Goal: Task Accomplishment & Management: Use online tool/utility

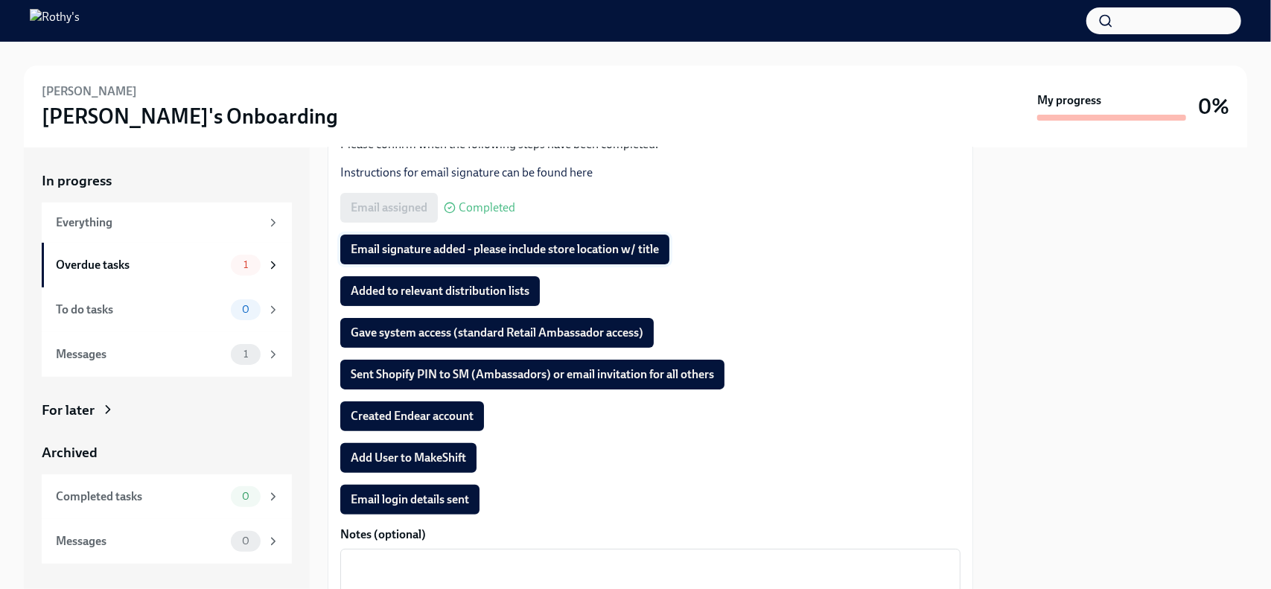
scroll to position [213, 0]
click at [462, 250] on span "Email signature added - please include store location w/ title" at bounding box center [505, 249] width 308 height 15
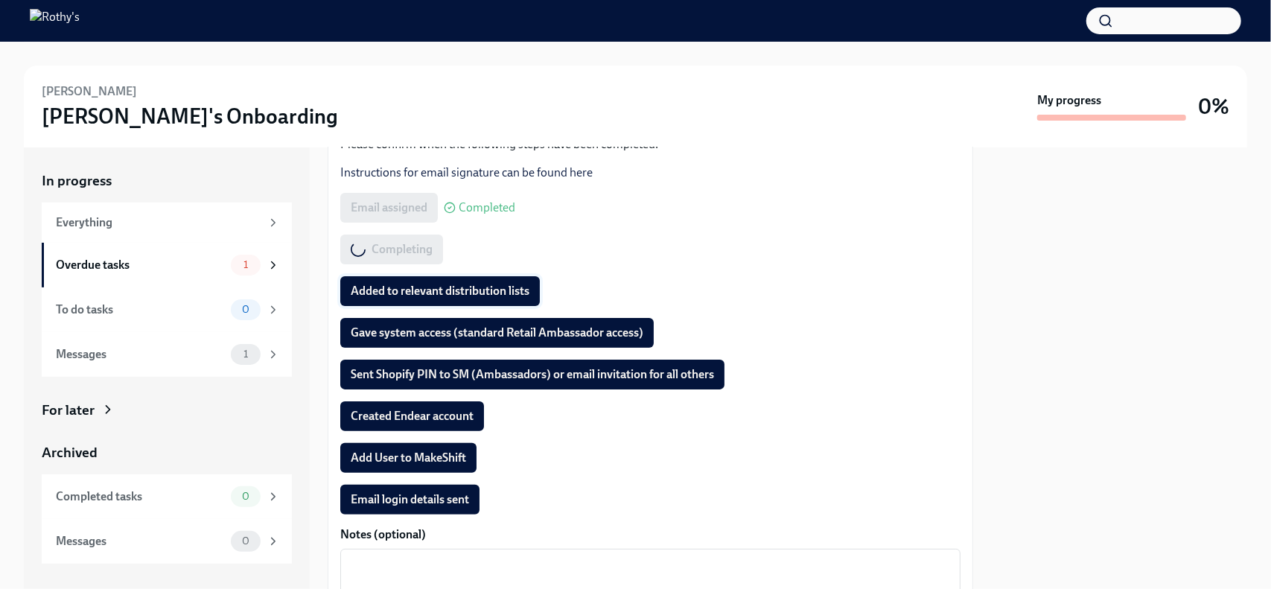
click at [444, 293] on span "Added to relevant distribution lists" at bounding box center [440, 291] width 179 height 15
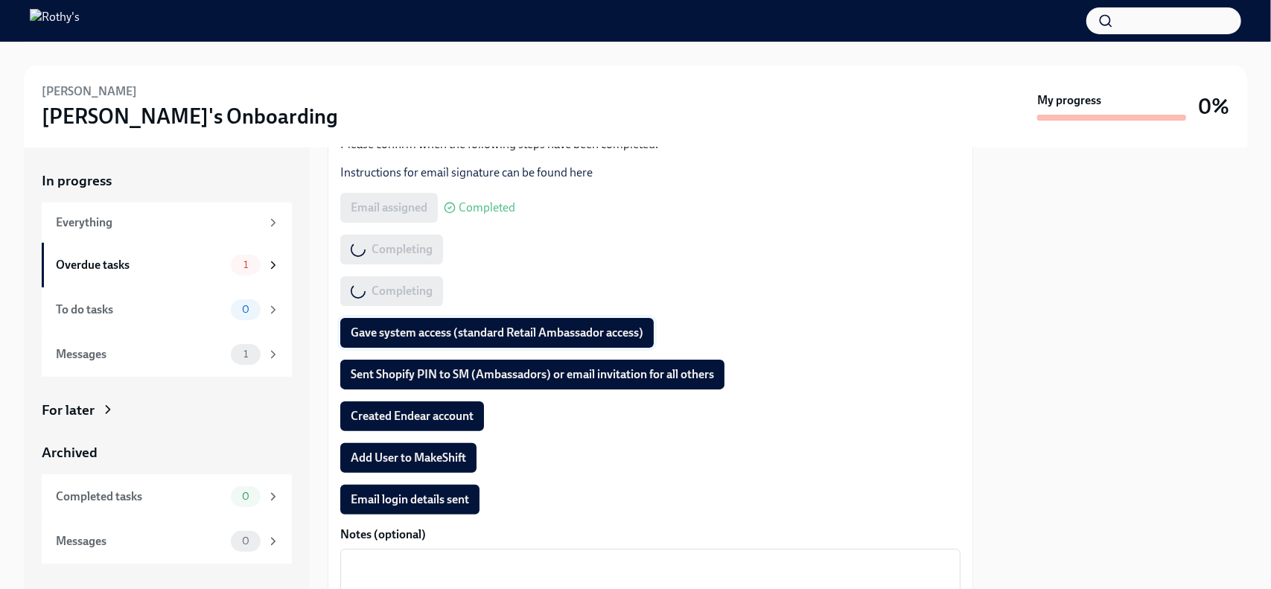
click at [429, 329] on span "Gave system access (standard Retail Ambassador access)" at bounding box center [497, 332] width 293 height 15
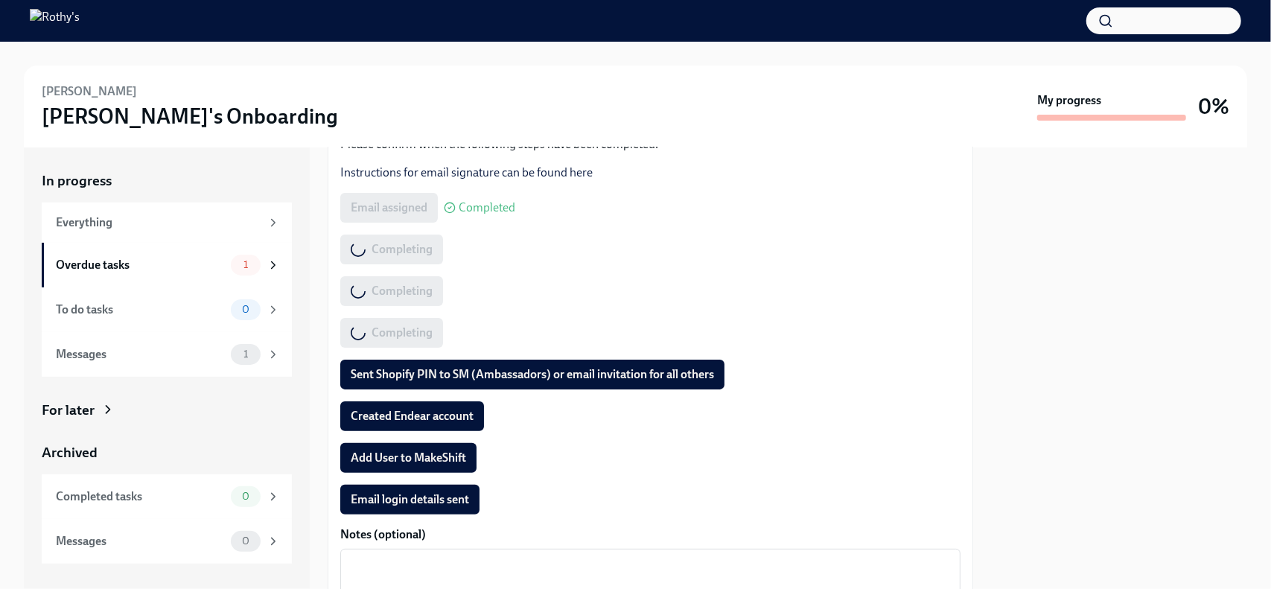
click at [439, 372] on span "Sent Shopify PIN to SM (Ambassadors) or email invitation for all others" at bounding box center [532, 374] width 363 height 15
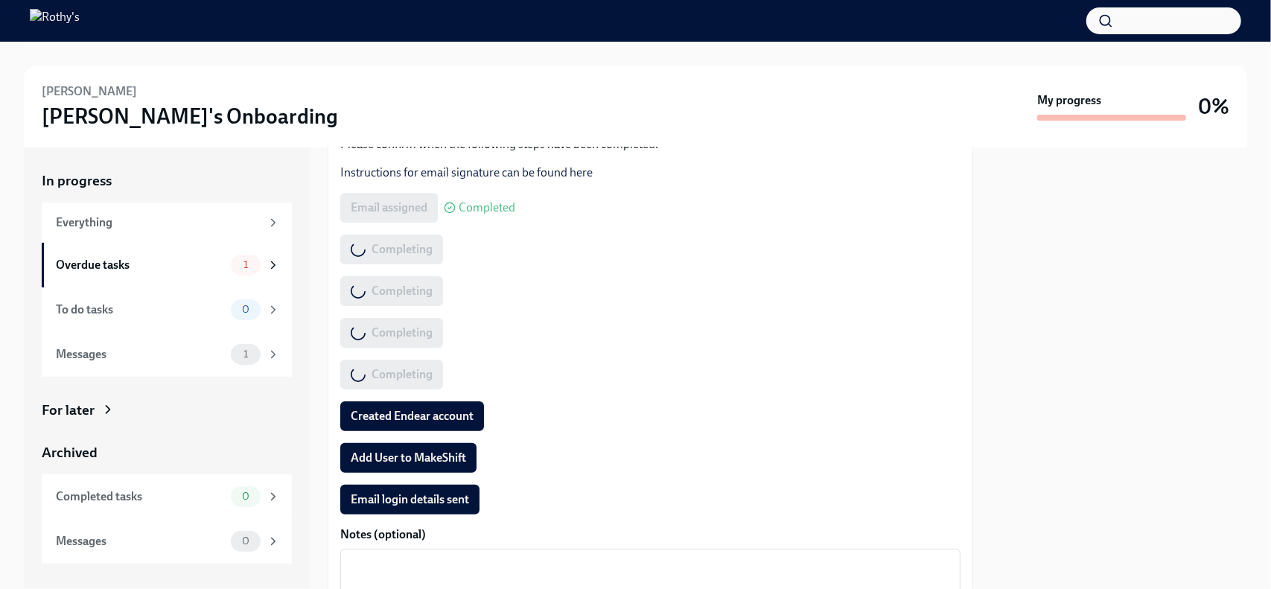
click at [444, 413] on span "Created Endear account" at bounding box center [412, 416] width 123 height 15
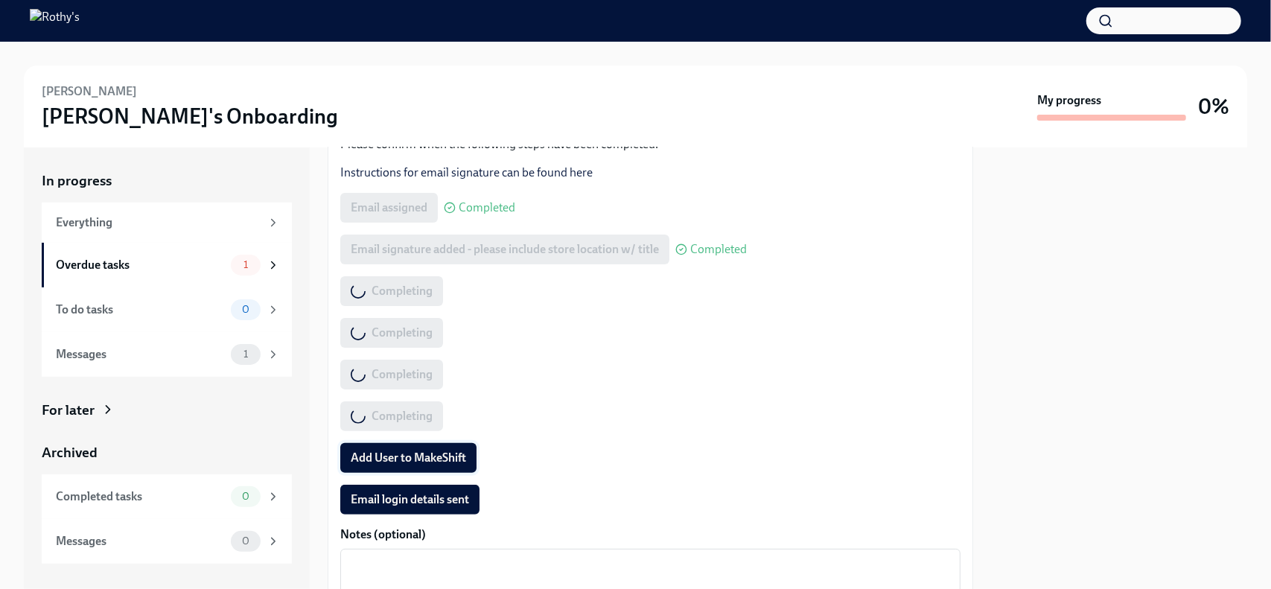
click at [439, 456] on span "Add User to MakeShift" at bounding box center [408, 457] width 115 height 15
click at [455, 500] on span "Email login details sent" at bounding box center [410, 499] width 118 height 15
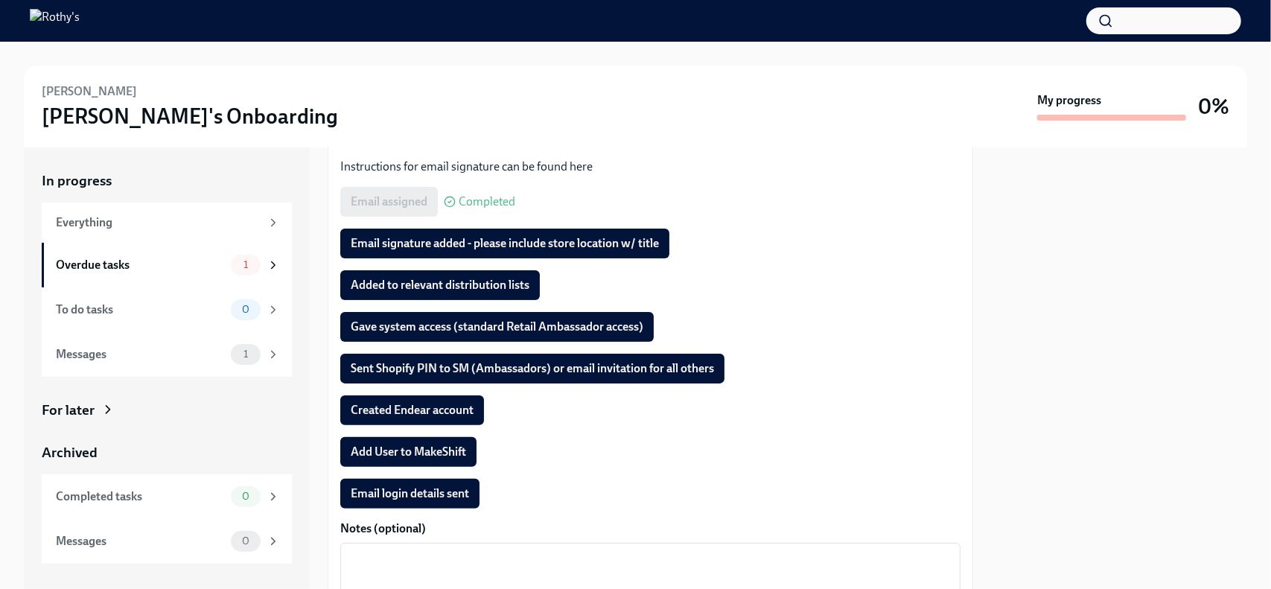
scroll to position [220, 0]
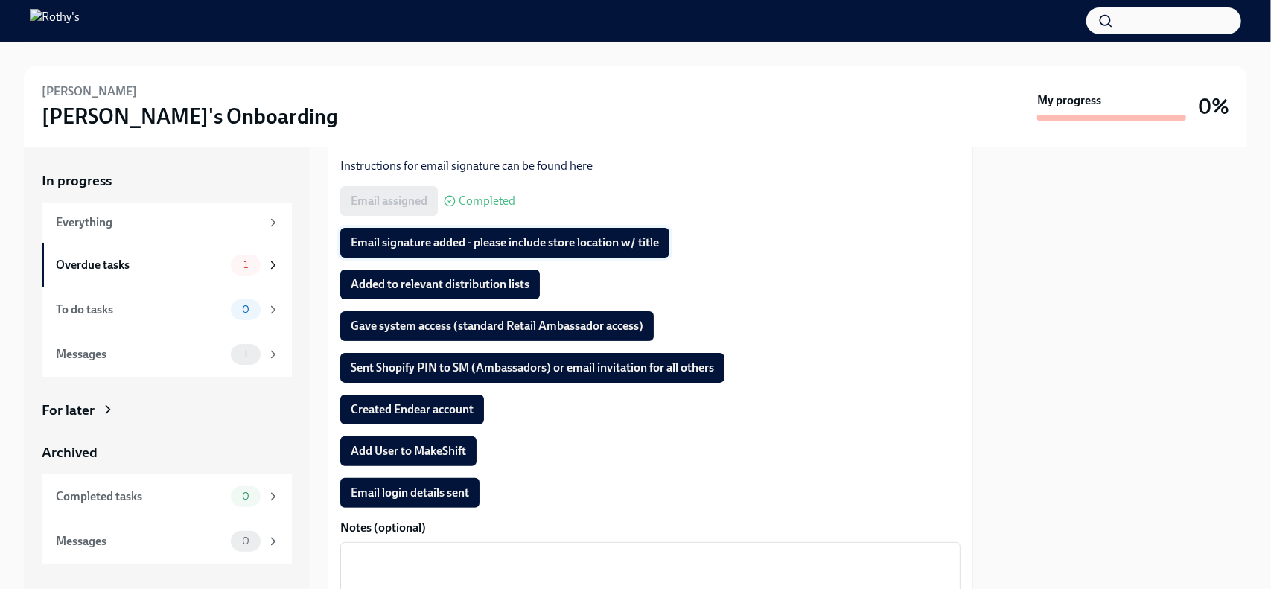
click at [462, 239] on span "Email signature added - please include store location w/ title" at bounding box center [505, 242] width 308 height 15
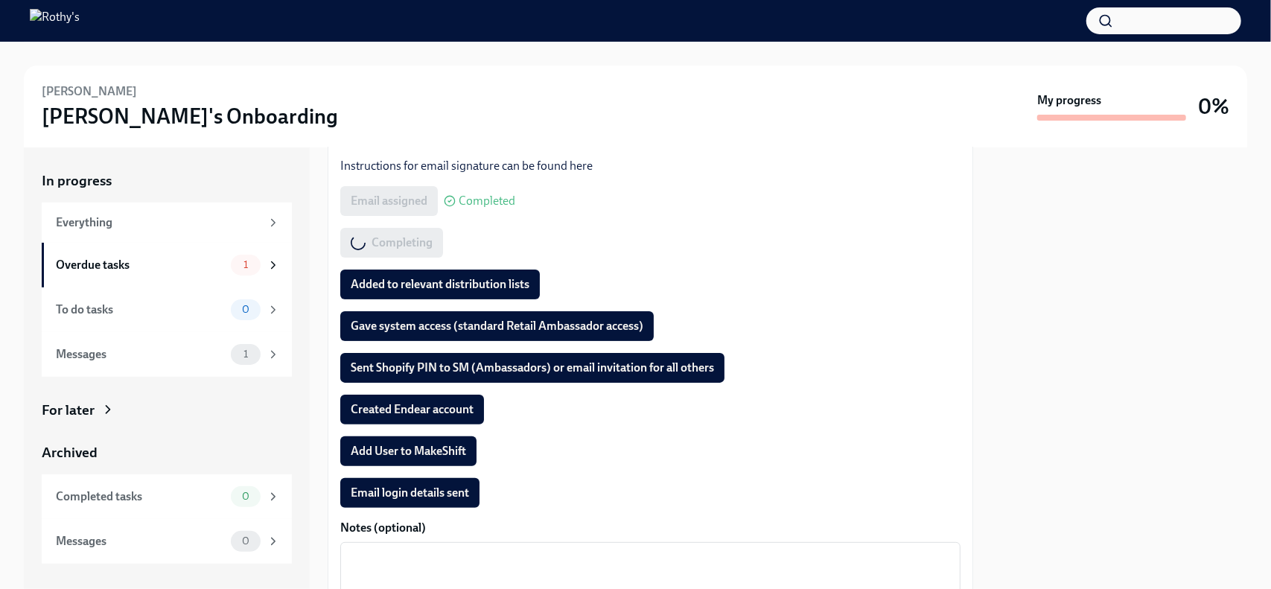
click at [424, 284] on span "Added to relevant distribution lists" at bounding box center [440, 284] width 179 height 15
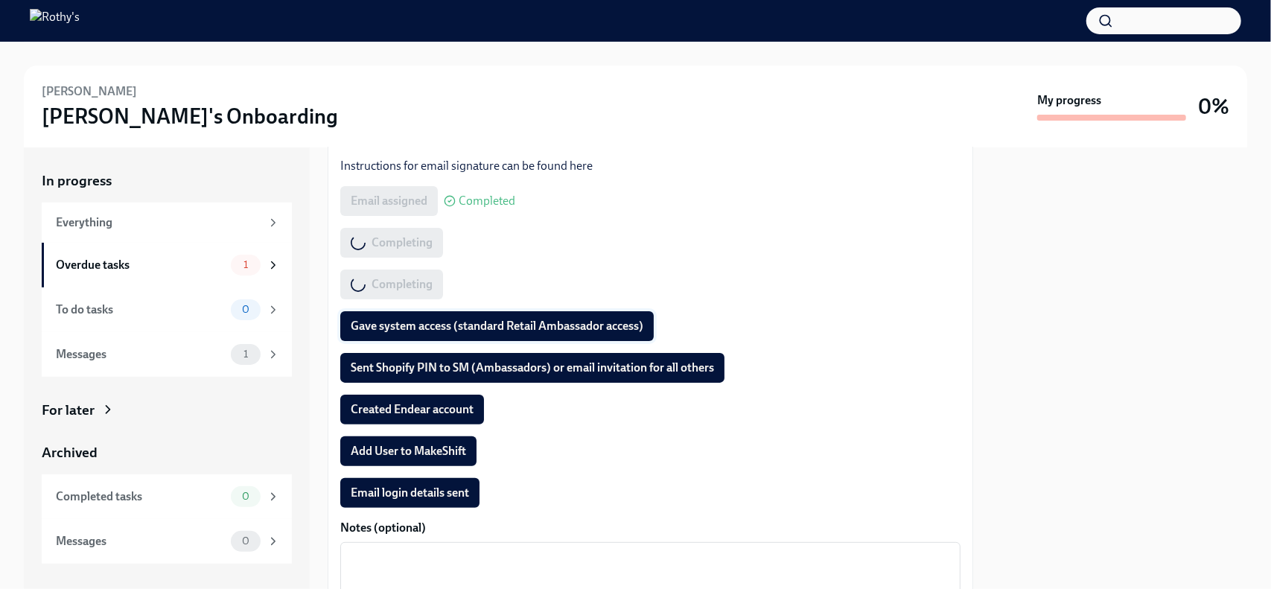
click at [415, 324] on span "Gave system access (standard Retail Ambassador access)" at bounding box center [497, 326] width 293 height 15
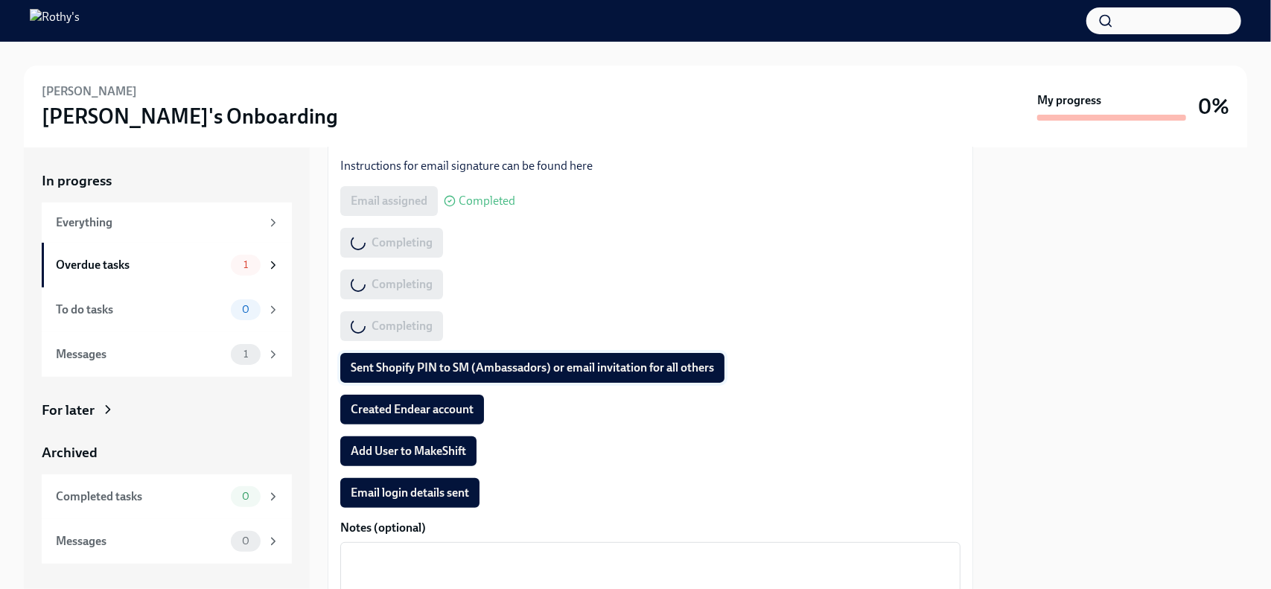
click at [420, 368] on span "Sent Shopify PIN to SM (Ambassadors) or email invitation for all others" at bounding box center [532, 367] width 363 height 15
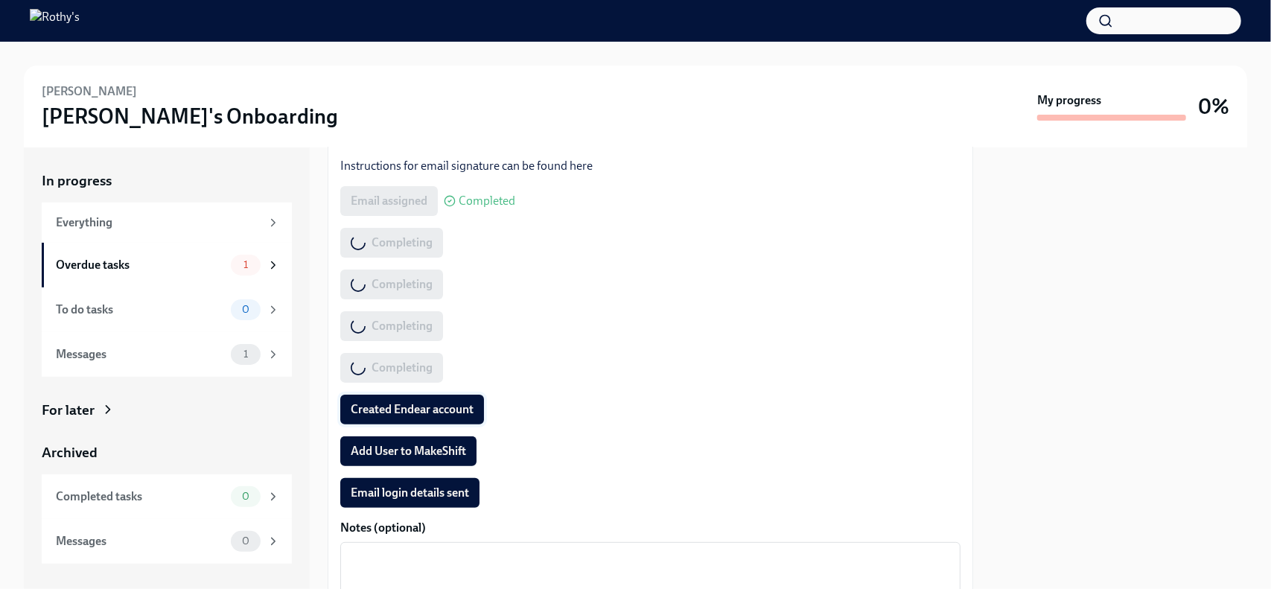
click at [418, 408] on span "Created Endear account" at bounding box center [412, 409] width 123 height 15
click at [418, 446] on span "Add User to MakeShift" at bounding box center [408, 451] width 115 height 15
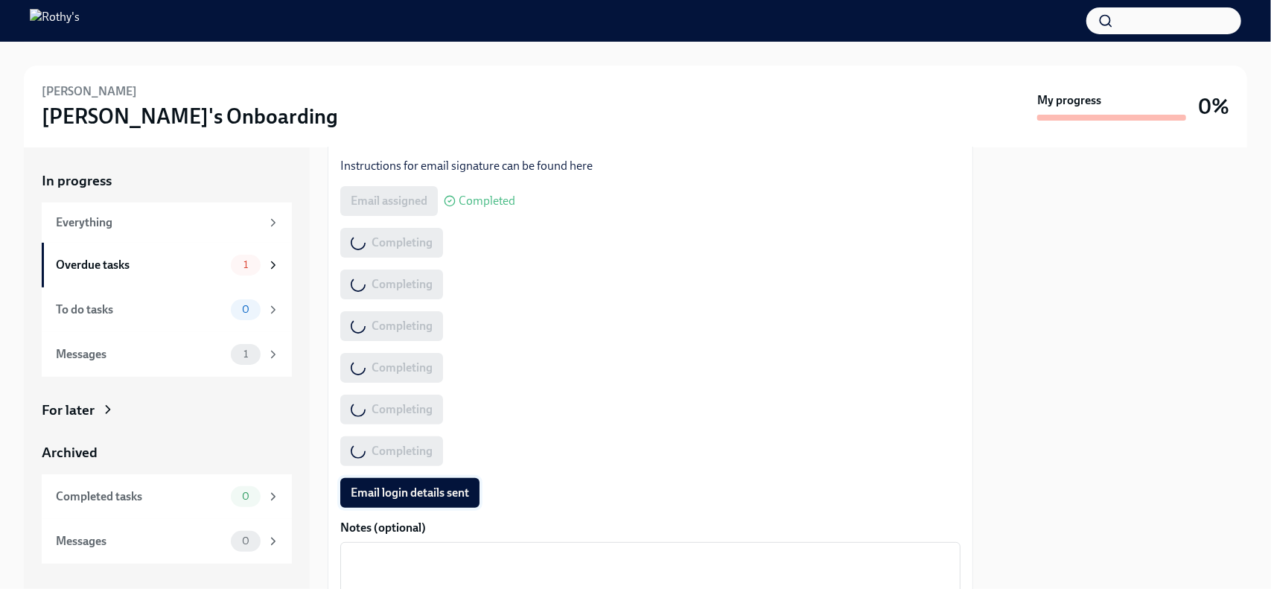
click at [422, 500] on button "Email login details sent" at bounding box center [409, 493] width 139 height 30
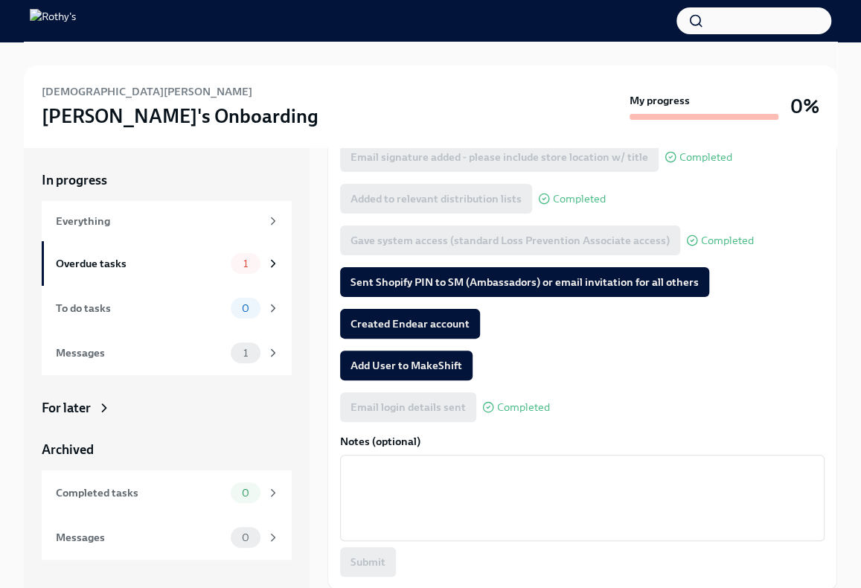
scroll to position [223, 0]
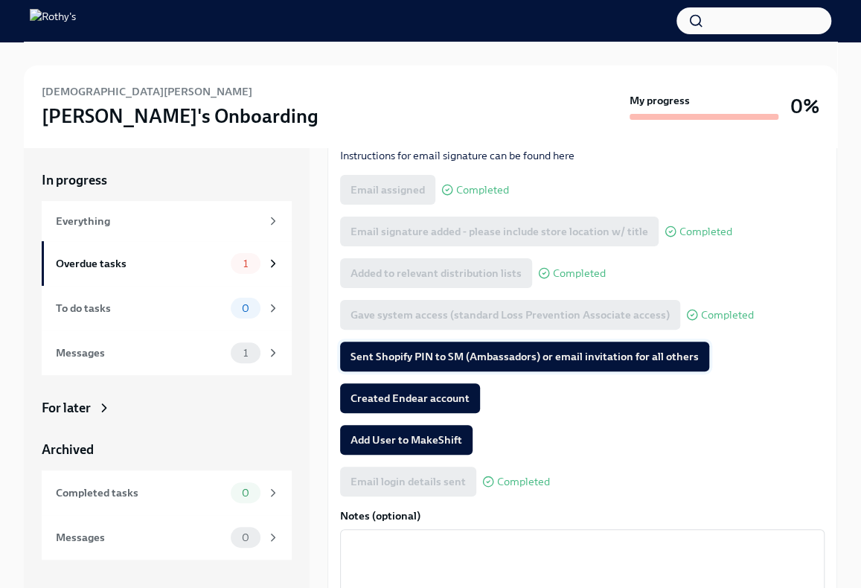
click at [459, 352] on span "Sent Shopify PIN to SM (Ambassadors) or email invitation for all others" at bounding box center [525, 356] width 348 height 15
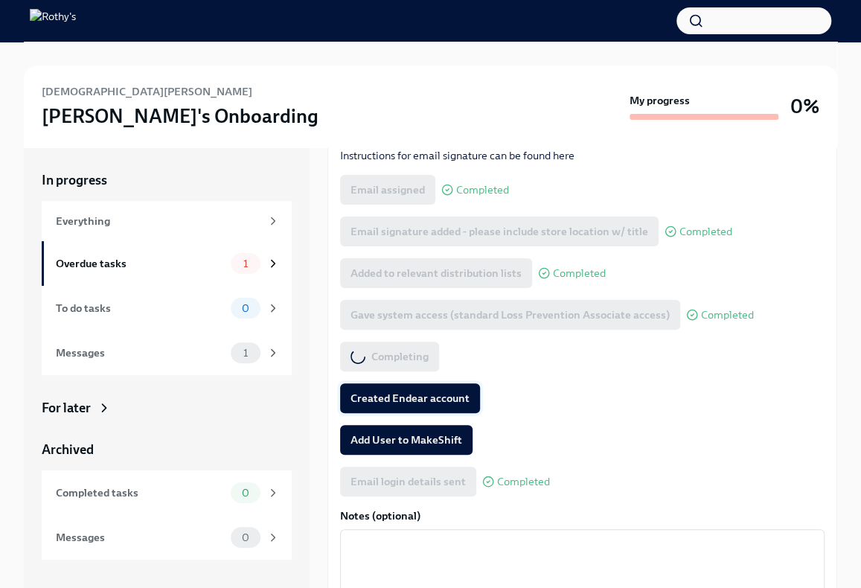
click at [411, 397] on span "Created Endear account" at bounding box center [410, 398] width 119 height 15
click at [414, 436] on span "Add User to MakeShift" at bounding box center [407, 440] width 112 height 15
